Goal: Register for event/course

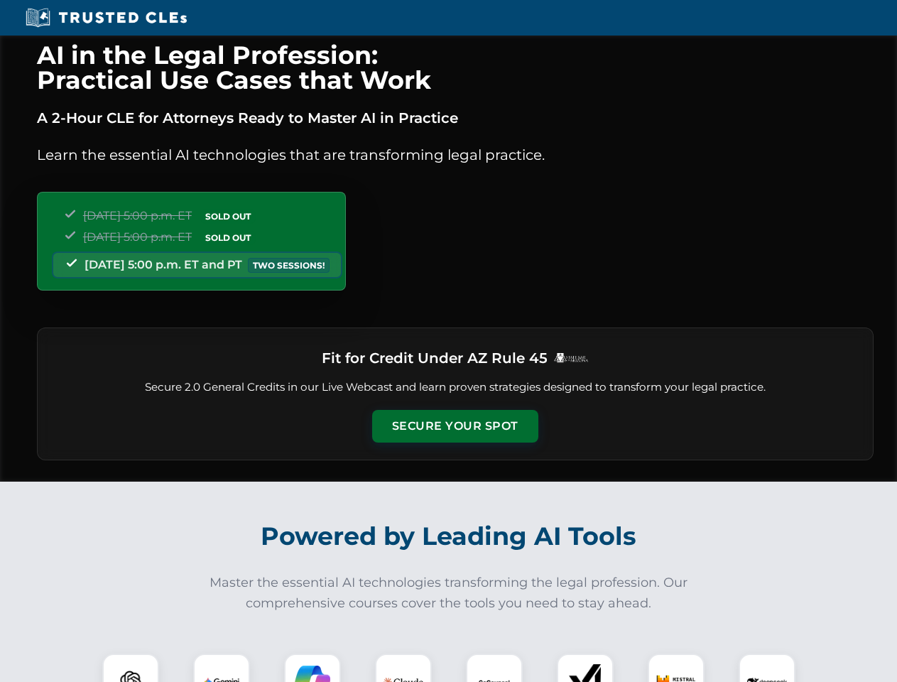
click at [455, 426] on button "Secure Your Spot" at bounding box center [455, 426] width 166 height 33
click at [131, 668] on img at bounding box center [130, 681] width 41 height 41
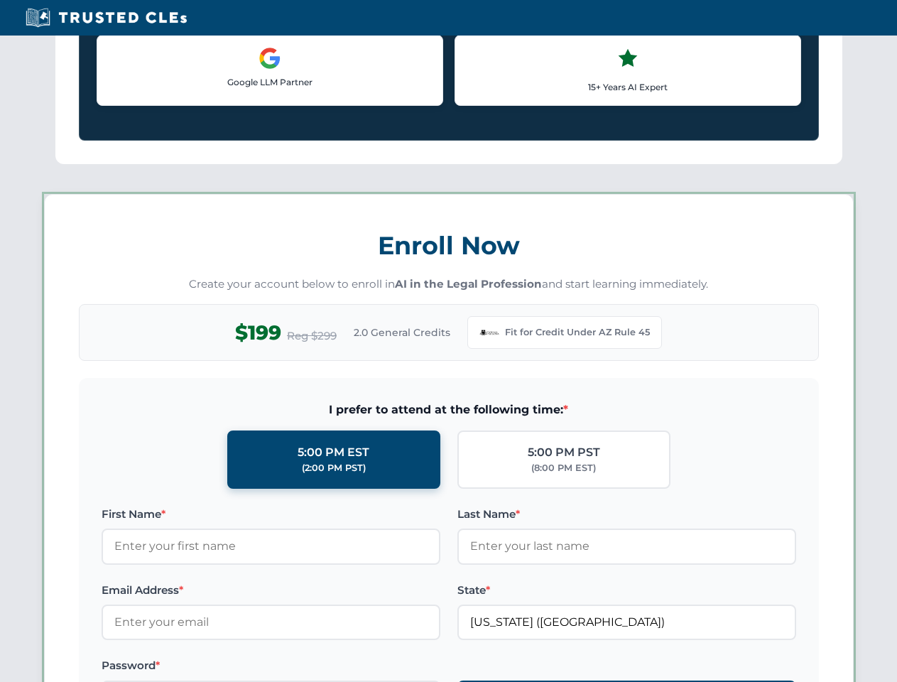
click at [312, 668] on label "Password *" at bounding box center [271, 665] width 339 height 17
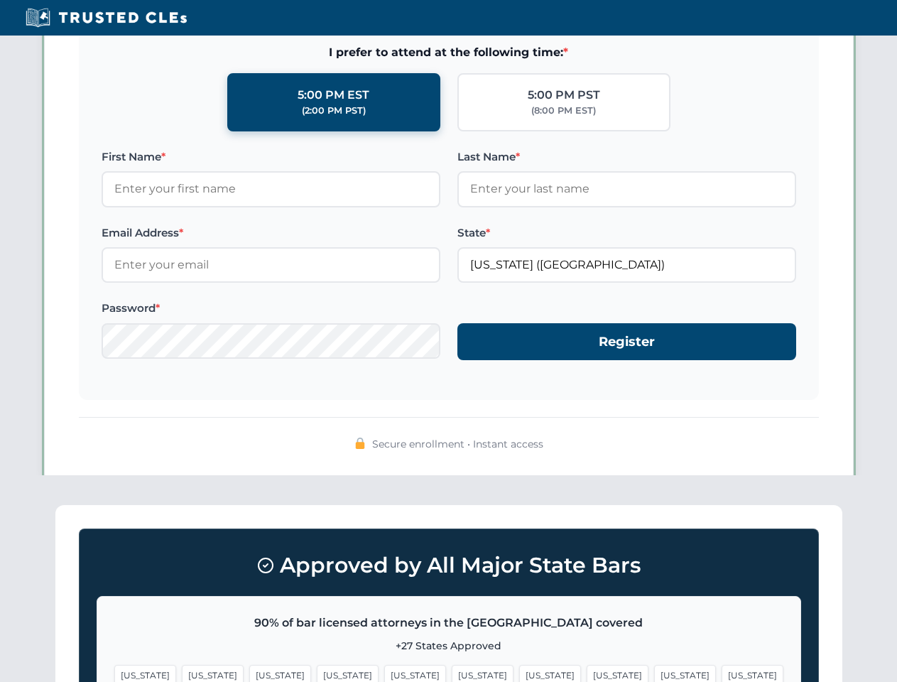
click at [654, 668] on span "[US_STATE]" at bounding box center [685, 675] width 62 height 21
